Goal: Entertainment & Leisure: Consume media (video, audio)

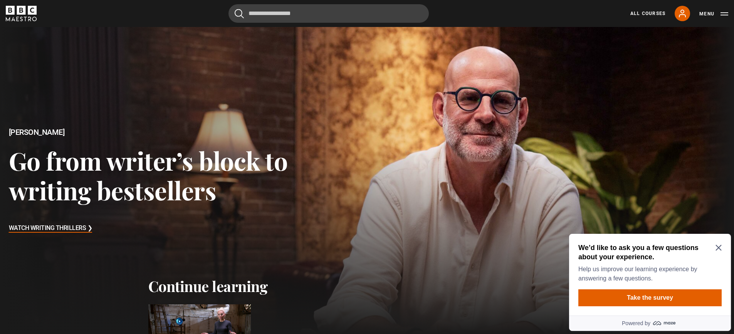
click at [717, 248] on icon "Close Maze Prompt" at bounding box center [718, 248] width 6 height 6
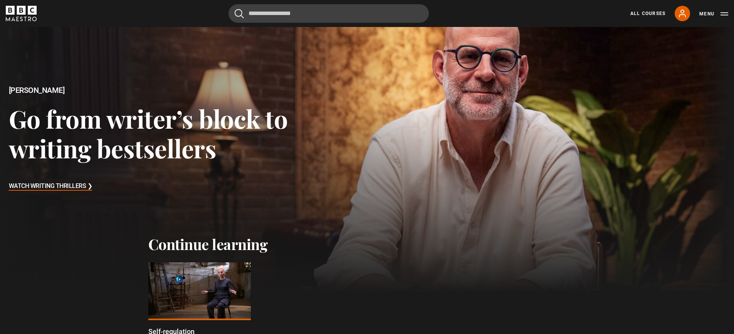
scroll to position [154, 0]
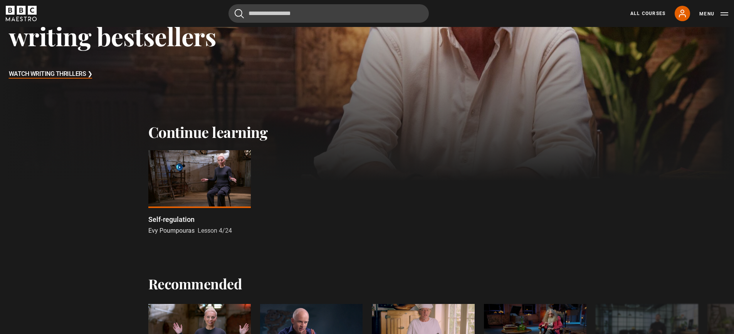
click at [238, 193] on div at bounding box center [199, 179] width 102 height 58
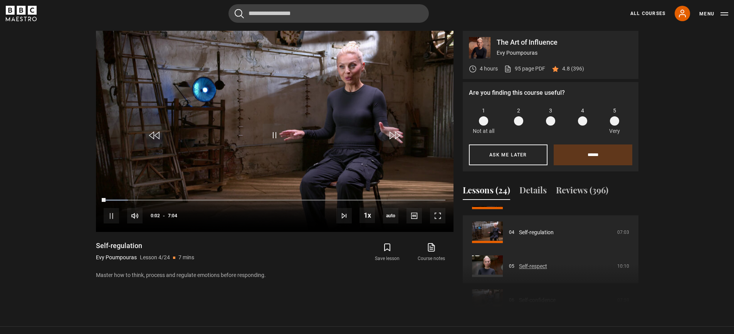
scroll to position [140, 0]
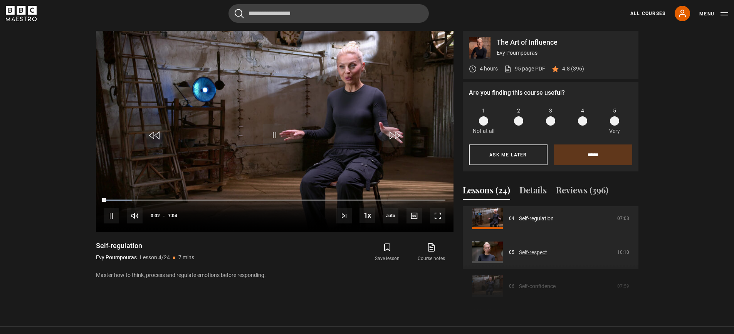
click at [547, 248] on link "Self-respect" at bounding box center [533, 252] width 28 height 8
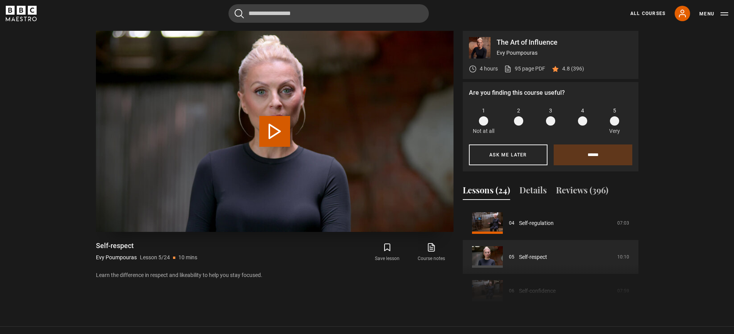
click at [270, 131] on button "Play Lesson Self-respect" at bounding box center [274, 131] width 31 height 31
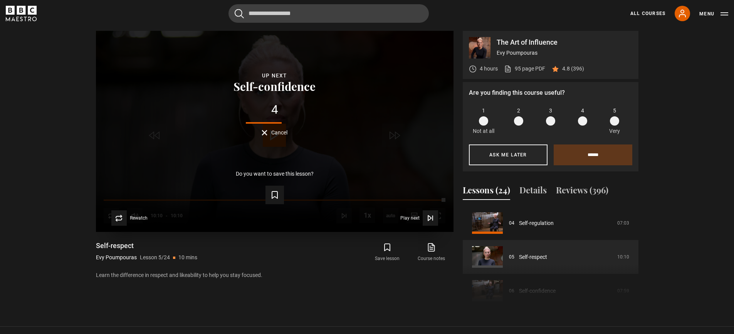
click at [272, 132] on span "Cancel" at bounding box center [279, 132] width 16 height 5
